Goal: Find specific page/section: Find specific page/section

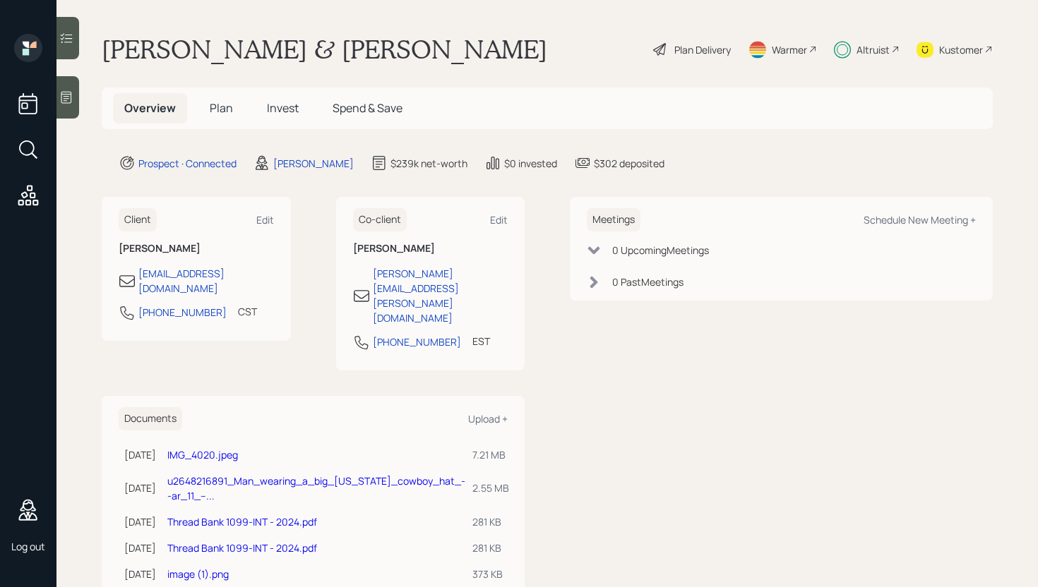
click at [74, 34] on div at bounding box center [67, 38] width 23 height 42
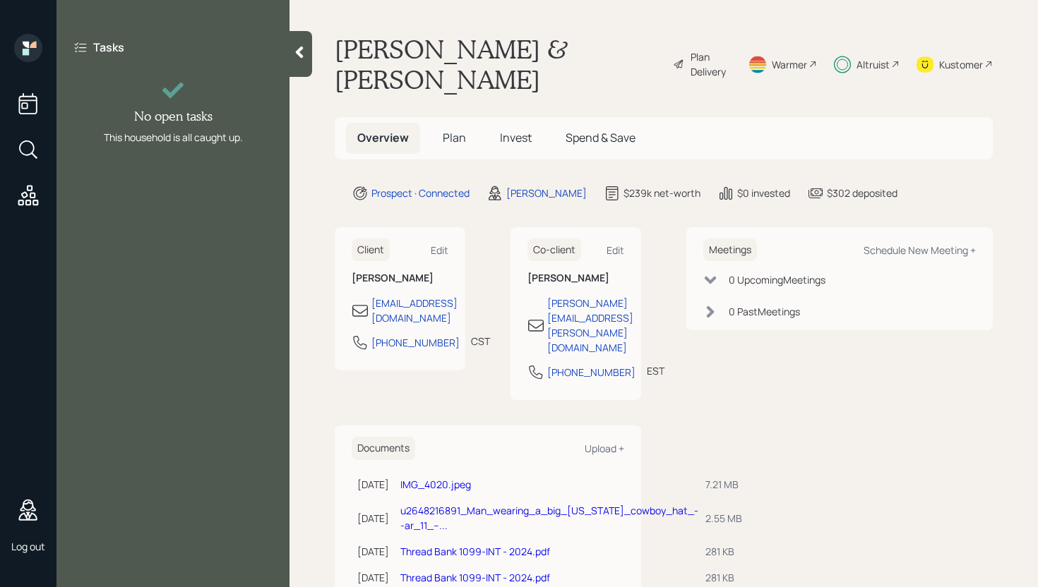
click at [301, 58] on icon at bounding box center [300, 53] width 8 height 12
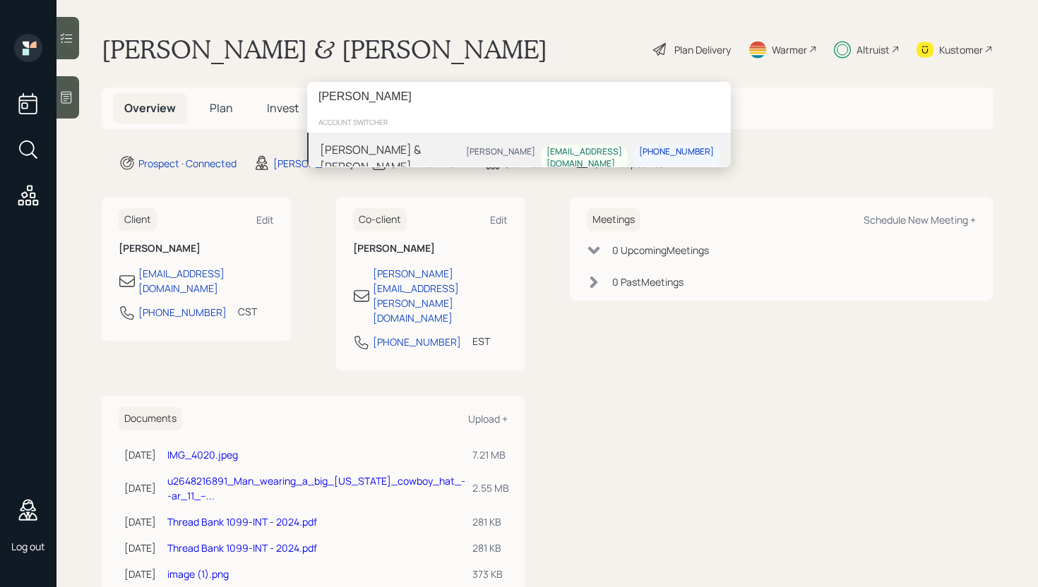
type input "[PERSON_NAME]"
click at [424, 152] on div "[PERSON_NAME] & [PERSON_NAME] [PERSON_NAME] [EMAIL_ADDRESS][DOMAIN_NAME] [PHONE…" at bounding box center [519, 158] width 424 height 51
